Goal: Task Accomplishment & Management: Use online tool/utility

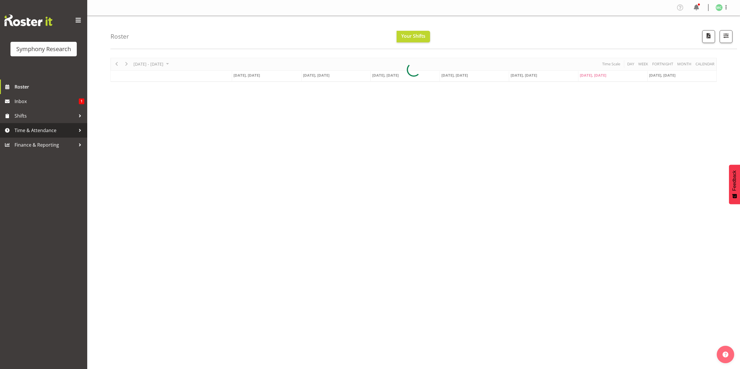
click at [47, 129] on span "Time & Attendance" at bounding box center [45, 130] width 61 height 9
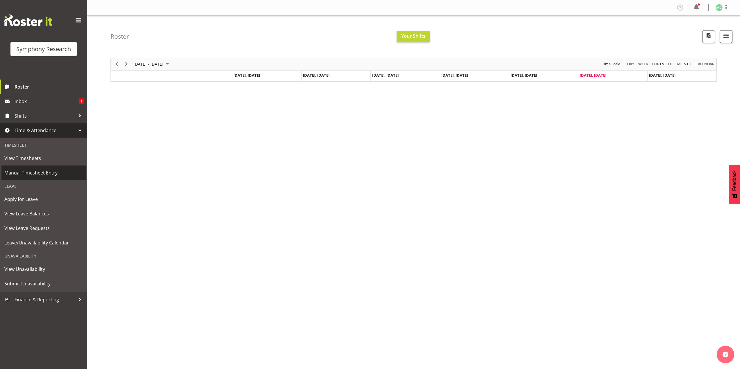
click at [52, 172] on span "Manual Timesheet Entry" at bounding box center [43, 173] width 78 height 9
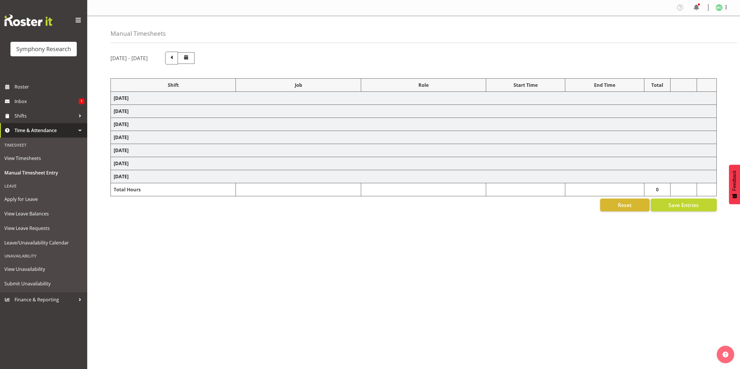
select select "41604"
select select "10527"
select select "47"
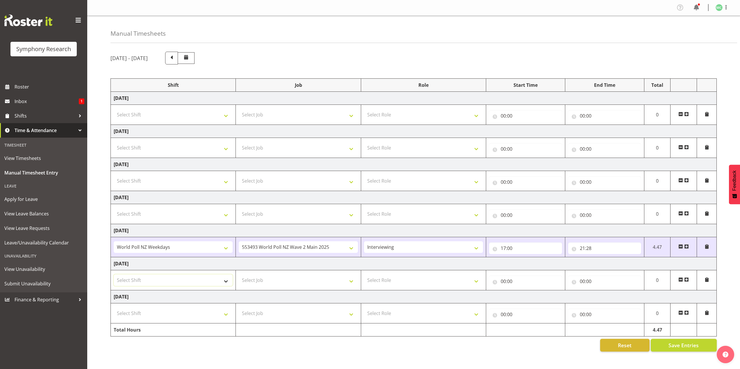
click at [209, 281] on select "Select Shift !!Weekend Residential (Roster IT Shift Label) *Business 9/10am ~ 4…" at bounding box center [173, 281] width 119 height 12
select select "41319"
click at [114, 275] on select "Select Shift !!Weekend Residential (Roster IT Shift Label) *Business 9/10am ~ 4…" at bounding box center [173, 281] width 119 height 12
click at [255, 276] on select "Select Job 550060 IF Admin 553492 World Poll Aus Wave 2 Main 2025 553493 World …" at bounding box center [298, 281] width 119 height 12
select select "10527"
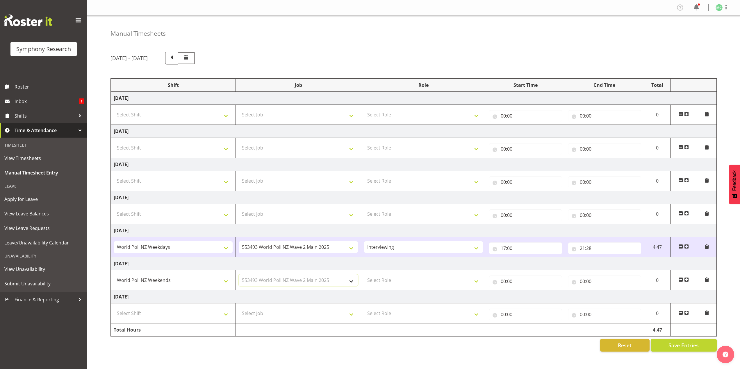
click at [239, 275] on select "Select Job 550060 IF Admin 553492 World Poll Aus Wave 2 Main 2025 553493 World …" at bounding box center [298, 281] width 119 height 12
click at [372, 282] on select "Select Role Briefing Interviewing" at bounding box center [423, 281] width 119 height 12
select select "47"
click at [364, 275] on select "Select Role Briefing Interviewing" at bounding box center [423, 281] width 119 height 12
click at [501, 282] on input "00:00" at bounding box center [525, 282] width 73 height 12
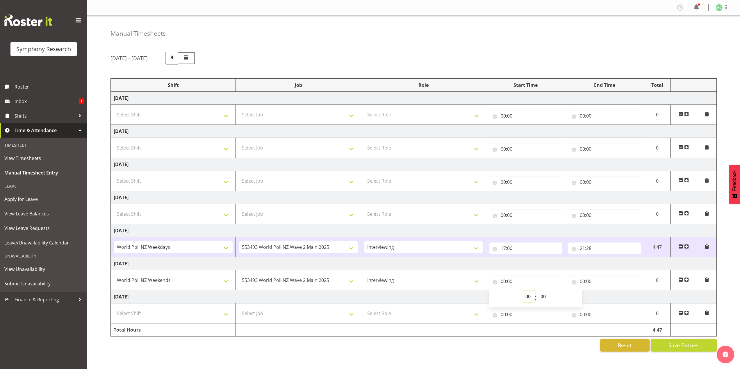
click at [527, 297] on select "00 01 02 03 04 05 06 07 08 09 10 11 12 13 14 15 16 17 18 19 20 21 22 23" at bounding box center [528, 297] width 13 height 12
select select "12"
click at [522, 291] on select "00 01 02 03 04 05 06 07 08 09 10 11 12 13 14 15 16 17 18 19 20 21 22 23" at bounding box center [528, 297] width 13 height 12
type input "12:00"
click at [581, 281] on input "00:00" at bounding box center [604, 282] width 73 height 12
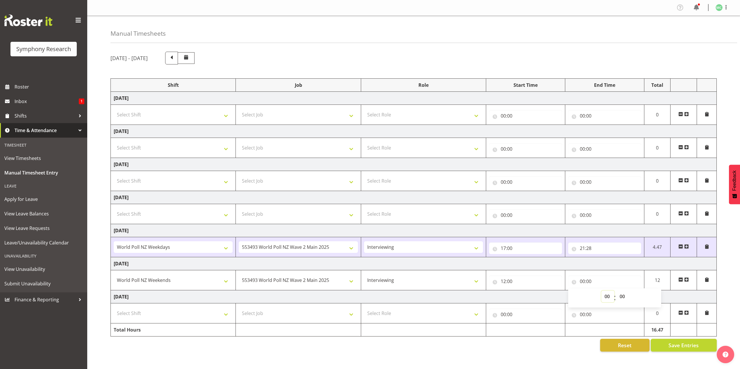
click at [601, 296] on select "00 01 02 03 04 05 06 07 08 09 10 11 12 13 14 15 16 17 18 19 20 21 22 23" at bounding box center [607, 297] width 13 height 12
select select "16"
click at [601, 291] on select "00 01 02 03 04 05 06 07 08 09 10 11 12 13 14 15 16 17 18 19 20 21 22 23" at bounding box center [607, 297] width 13 height 12
type input "16:00"
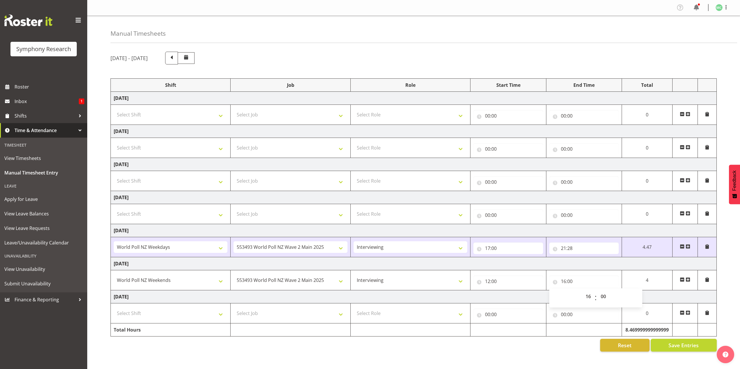
click at [492, 299] on td "[DATE]" at bounding box center [414, 297] width 606 height 13
click at [665, 343] on button "Save Entries" at bounding box center [684, 345] width 66 height 13
